Goal: Task Accomplishment & Management: Complete application form

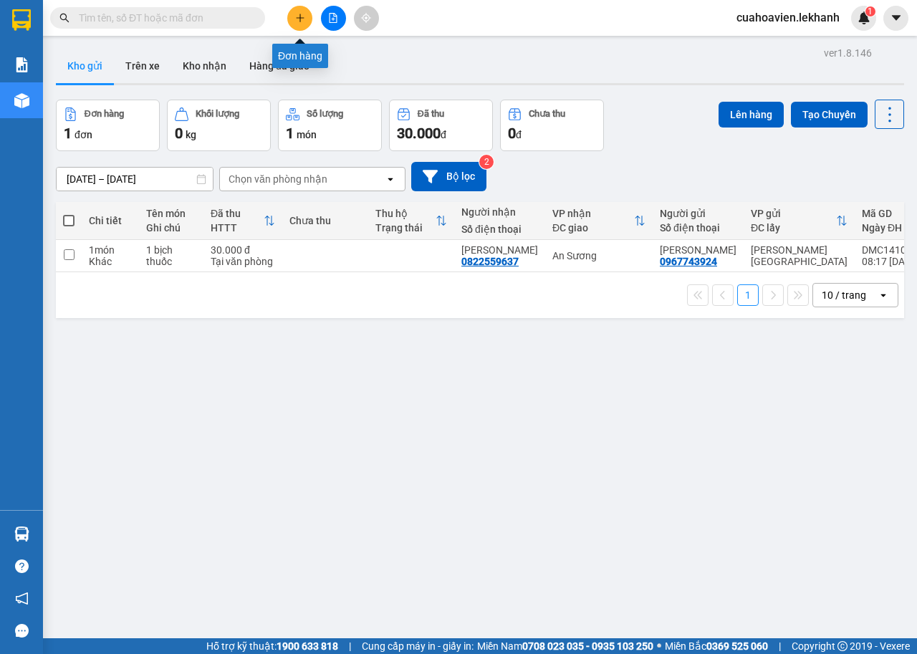
click at [298, 14] on icon "plus" at bounding box center [300, 18] width 10 height 10
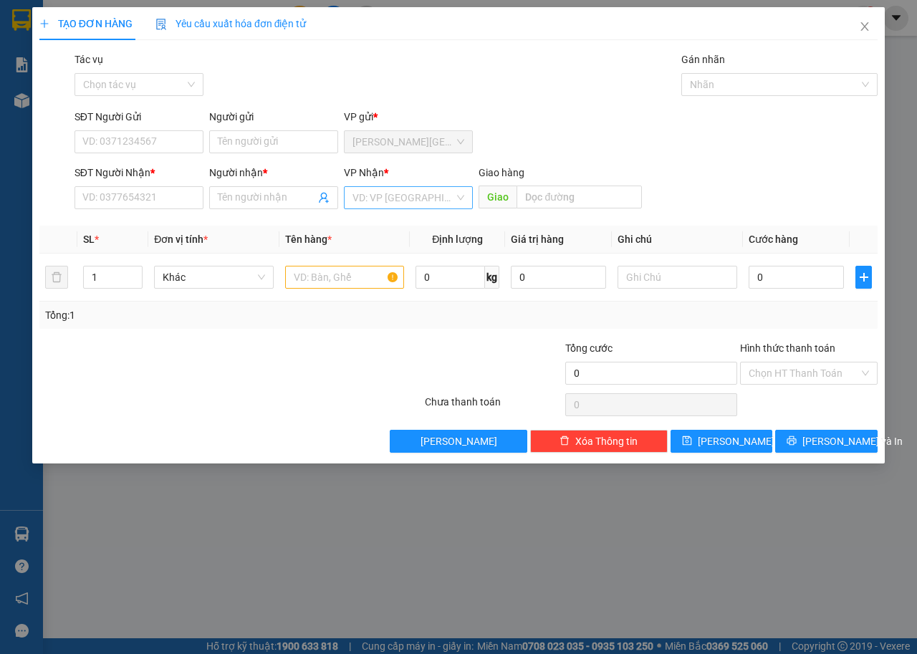
click at [412, 196] on input "search" at bounding box center [404, 197] width 102 height 21
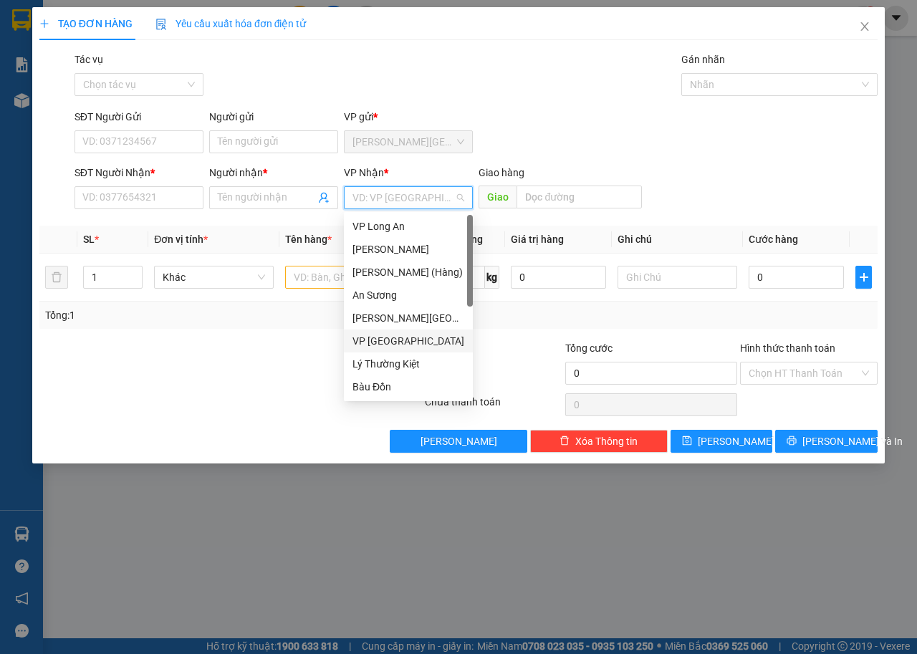
click at [379, 338] on div "VP [GEOGRAPHIC_DATA]" at bounding box center [409, 341] width 112 height 16
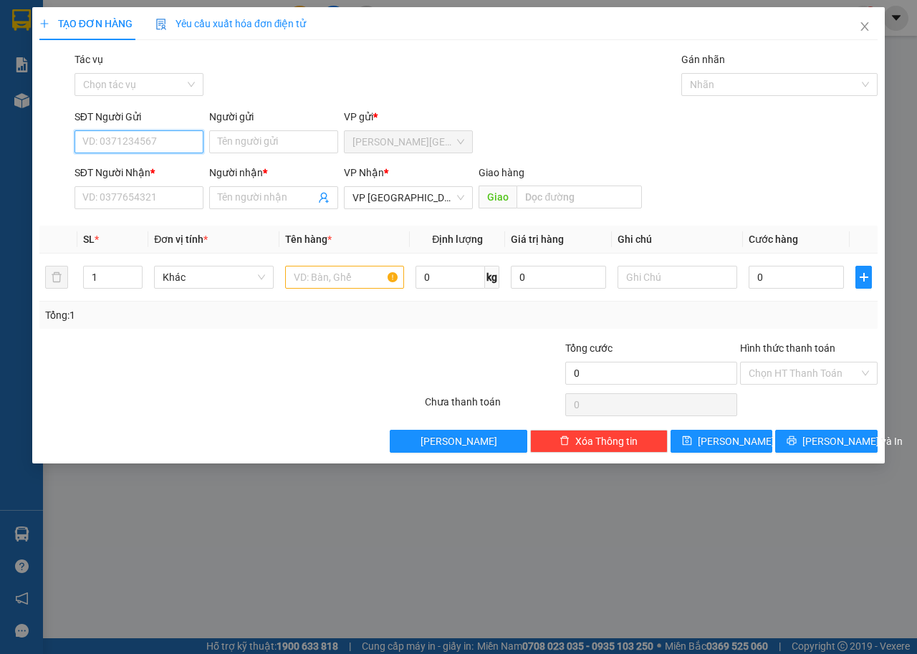
click at [151, 147] on input "SĐT Người Gửi" at bounding box center [139, 141] width 129 height 23
type input "0327551557"
click at [246, 140] on input "Người gửi" at bounding box center [273, 141] width 129 height 23
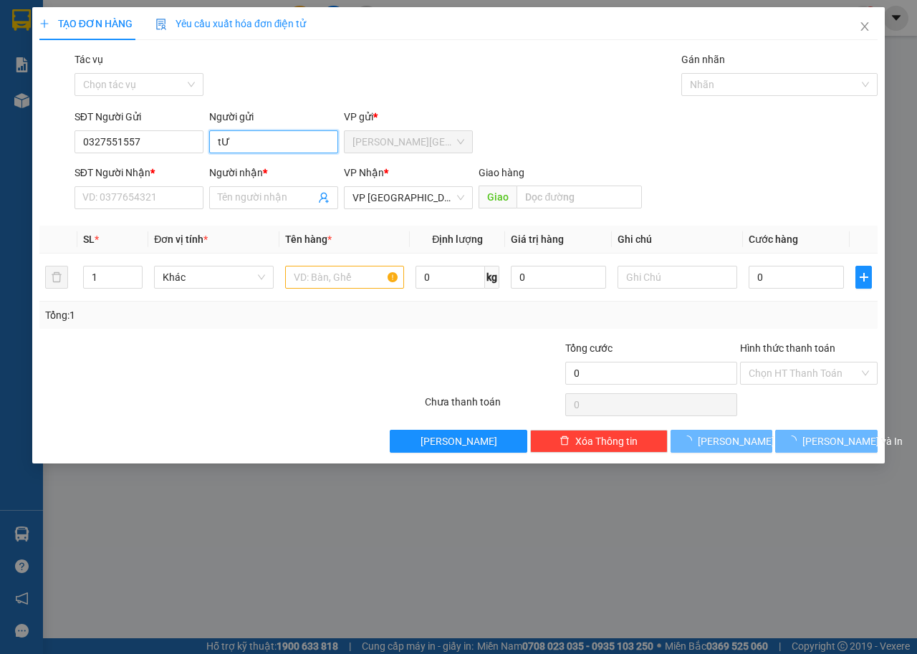
type input "t"
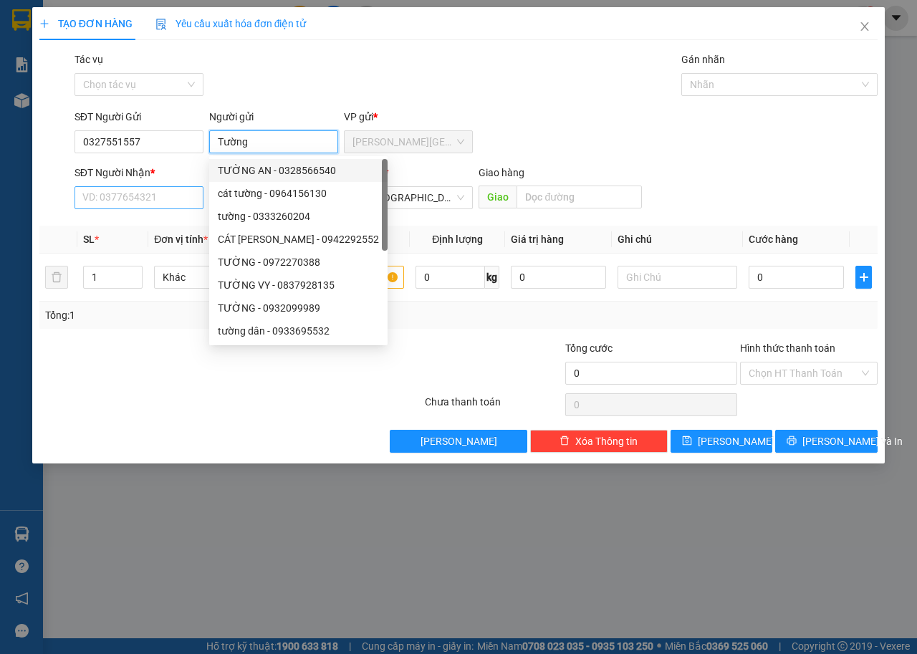
type input "Tường"
click at [128, 192] on input "SĐT Người Nhận *" at bounding box center [139, 197] width 129 height 23
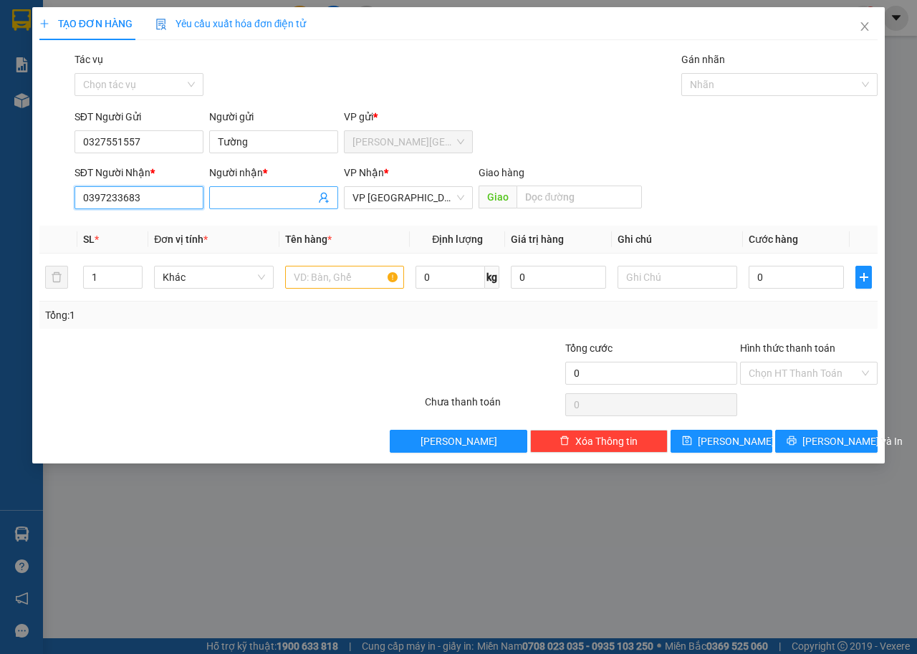
type input "0397233683"
click at [243, 198] on input "Người nhận *" at bounding box center [266, 198] width 97 height 16
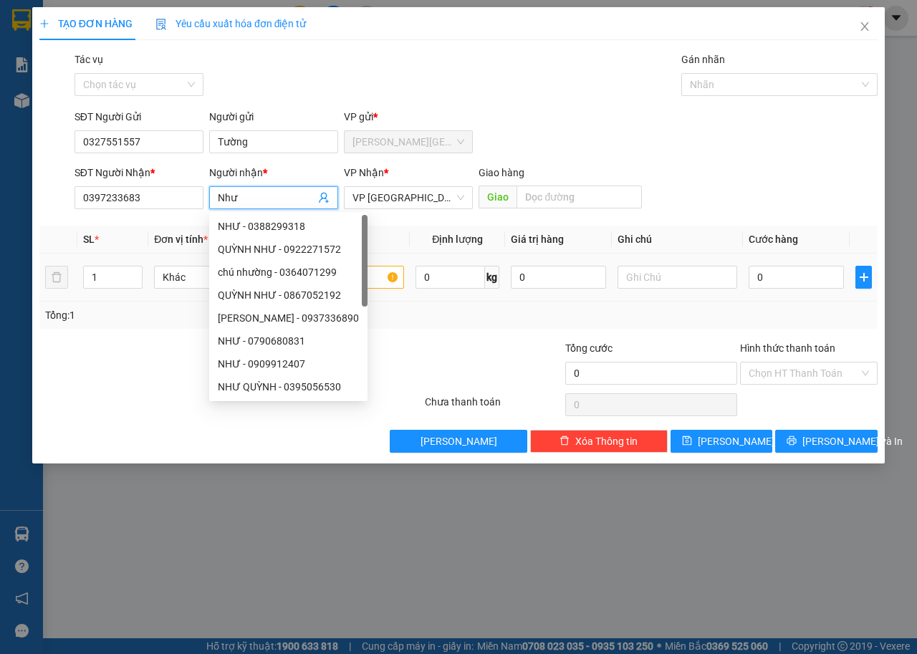
type input "Như"
click at [357, 285] on input "text" at bounding box center [345, 277] width 120 height 23
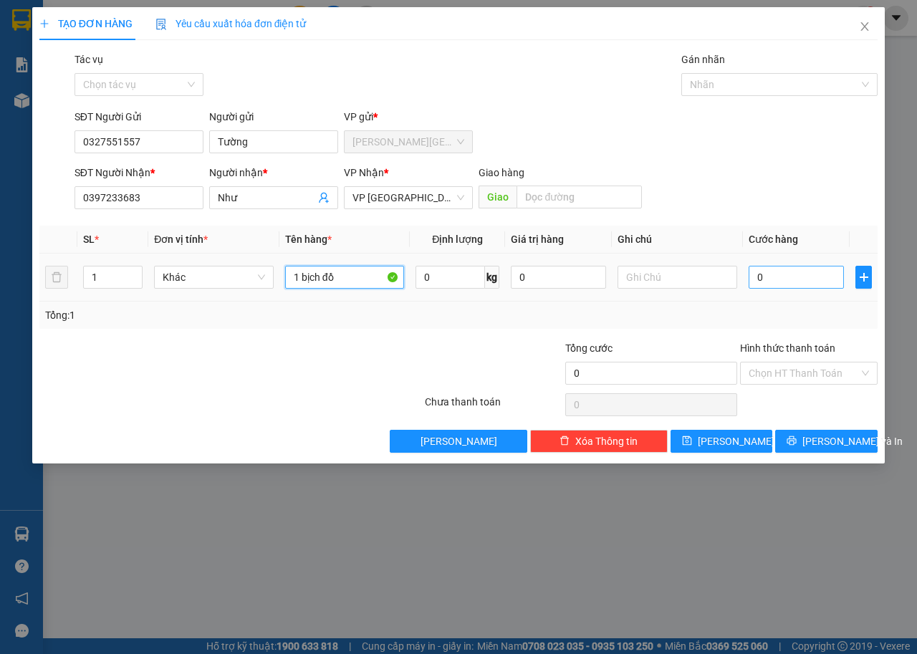
type input "1 bịch đồ"
click at [770, 277] on input "0" at bounding box center [796, 277] width 95 height 23
type input "3"
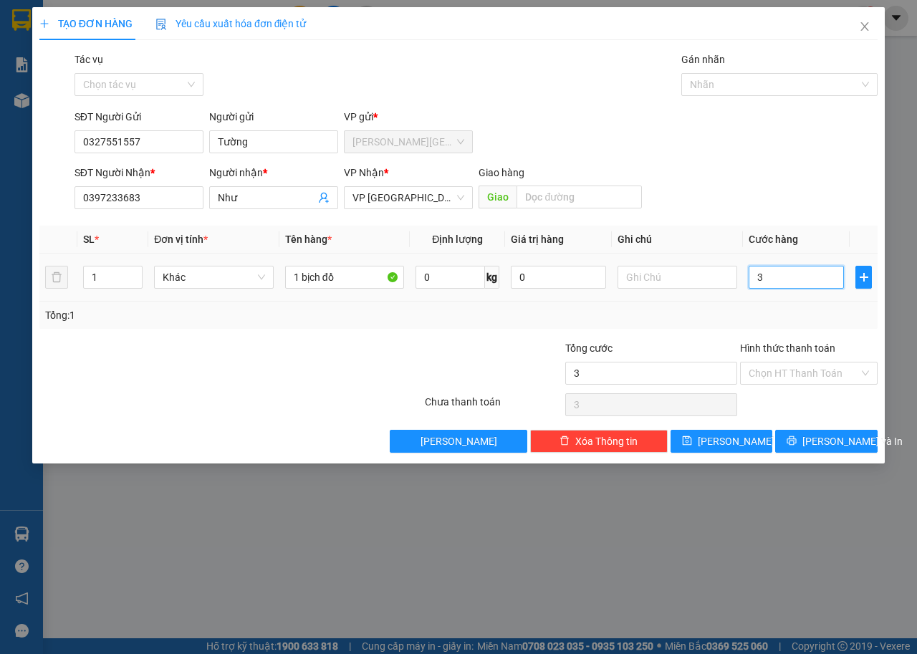
type input "30"
type input "300"
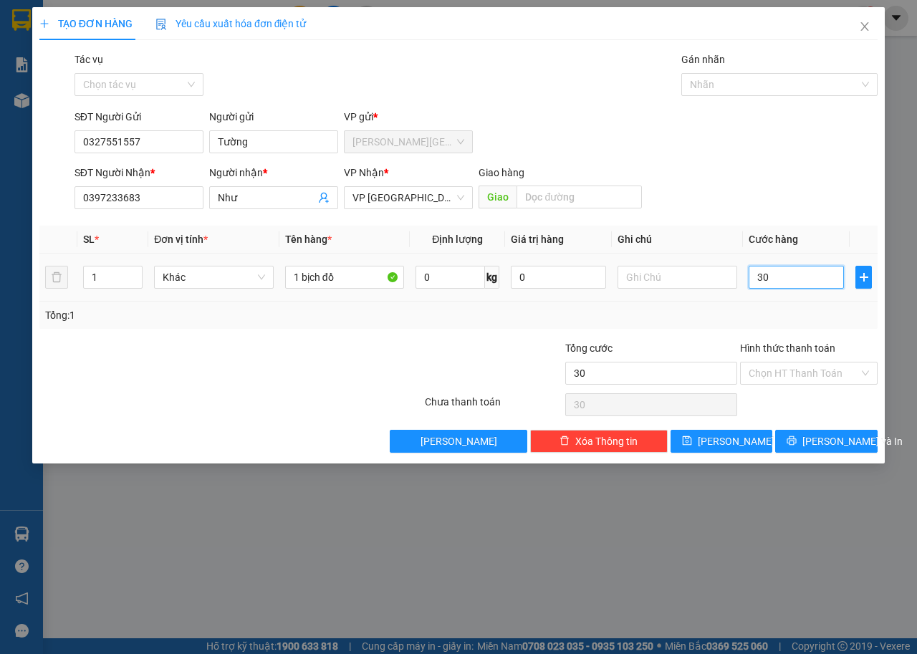
type input "300"
type input "3.000"
type input "30.000"
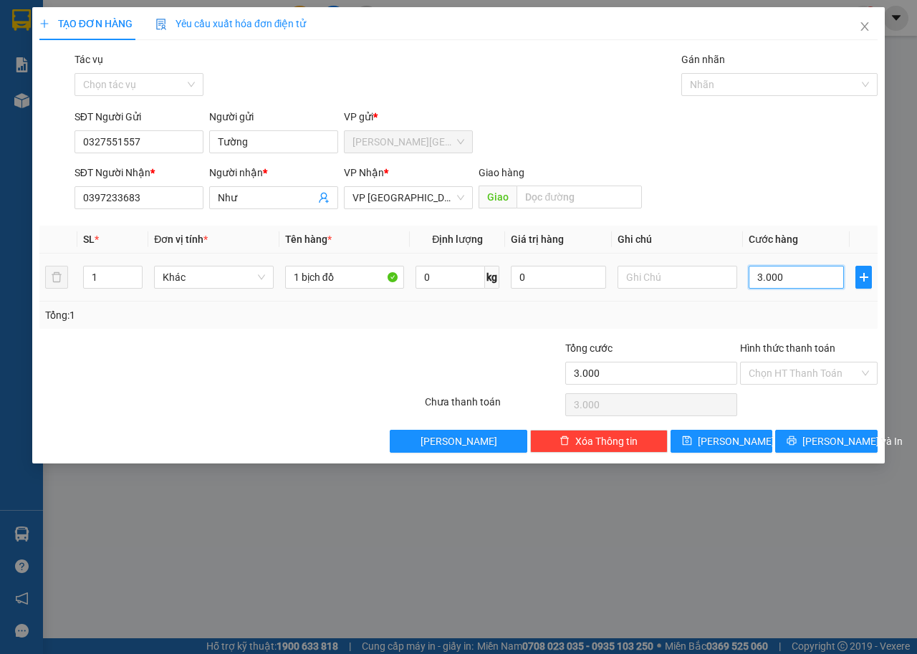
type input "30.000"
click at [815, 375] on input "Hình thức thanh toán" at bounding box center [804, 373] width 110 height 21
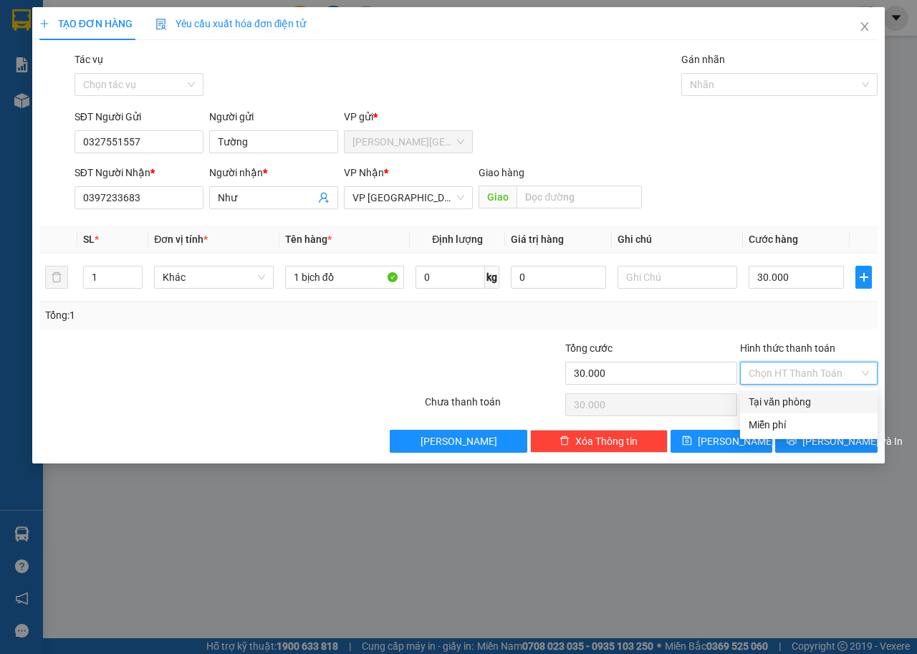
click at [791, 402] on div "Tại văn phòng" at bounding box center [809, 402] width 120 height 16
type input "0"
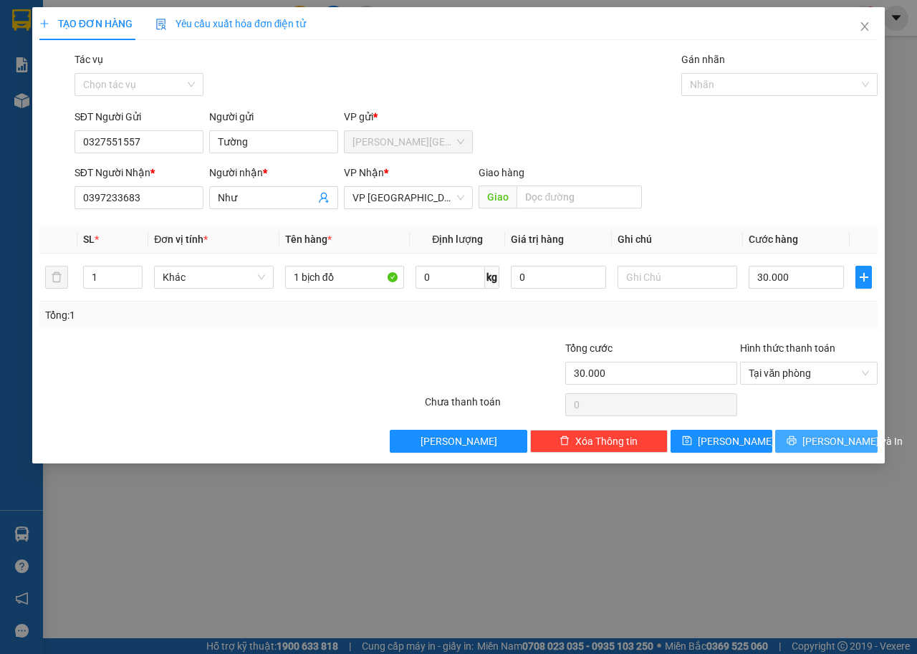
click at [815, 442] on span "[PERSON_NAME] và In" at bounding box center [852, 441] width 100 height 16
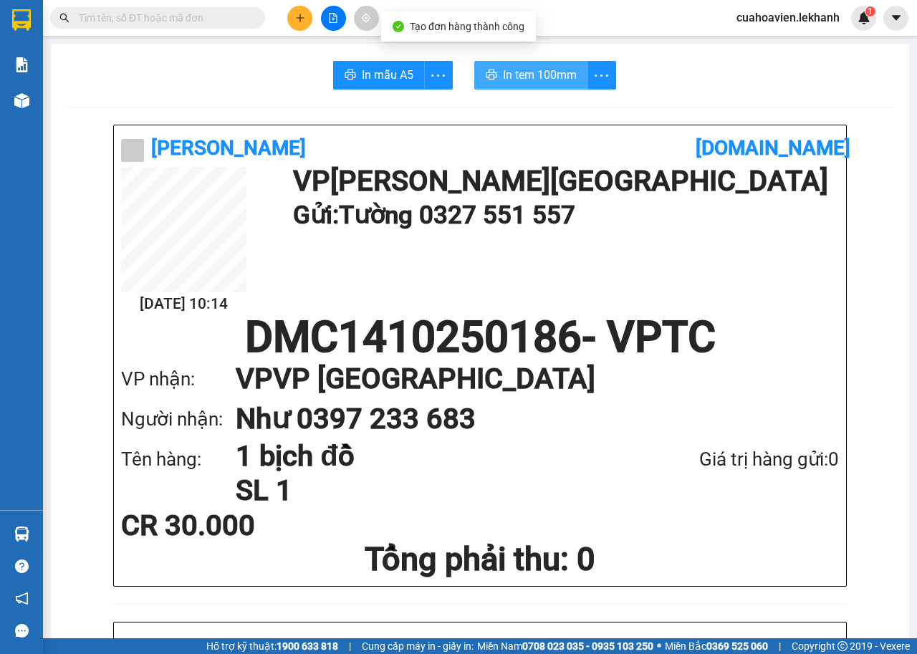
click at [494, 80] on button "In tem 100mm" at bounding box center [531, 75] width 114 height 29
